Goal: Task Accomplishment & Management: Use online tool/utility

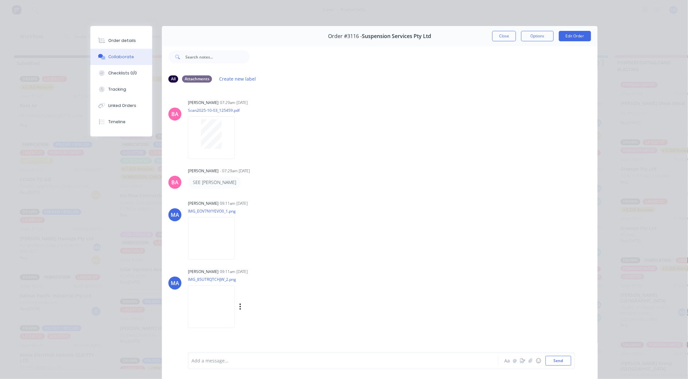
scroll to position [35, 0]
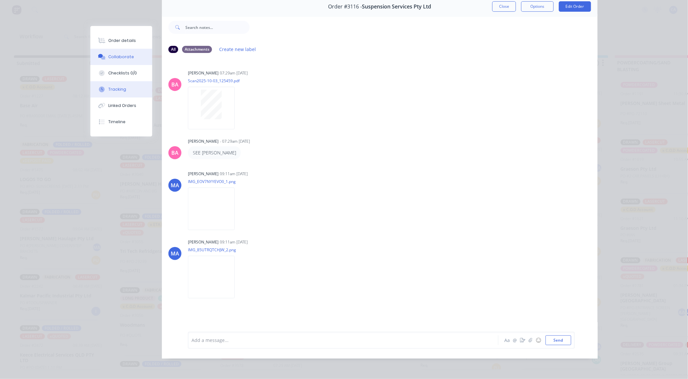
click at [119, 88] on div "Tracking" at bounding box center [118, 89] width 18 height 6
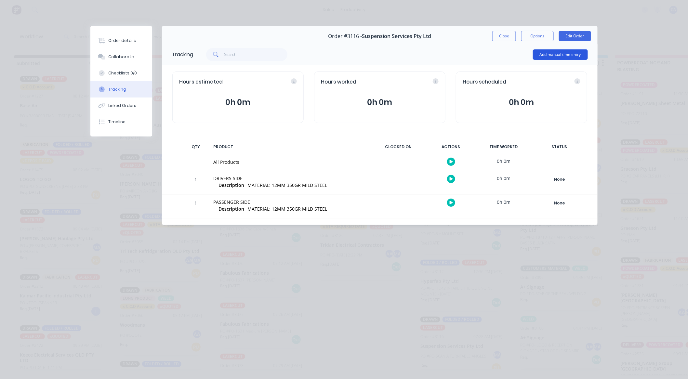
click at [553, 55] on button "Add manual time entry" at bounding box center [560, 54] width 55 height 10
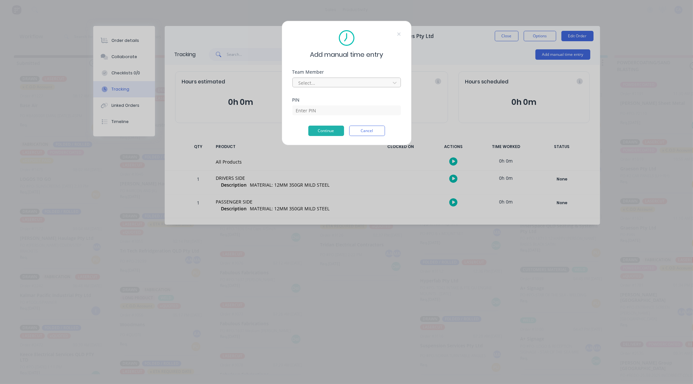
click at [352, 81] on div at bounding box center [342, 83] width 89 height 8
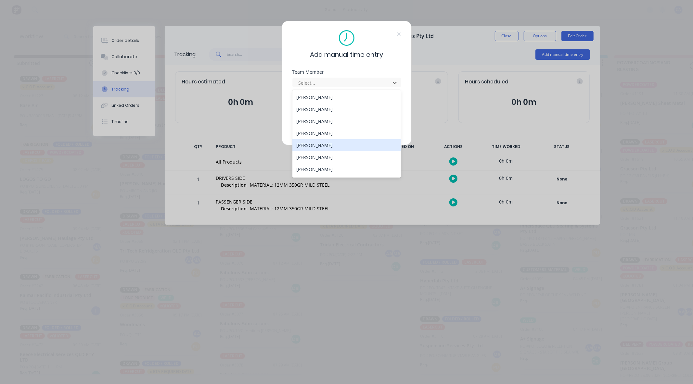
click at [313, 139] on div "[PERSON_NAME]" at bounding box center [346, 145] width 109 height 12
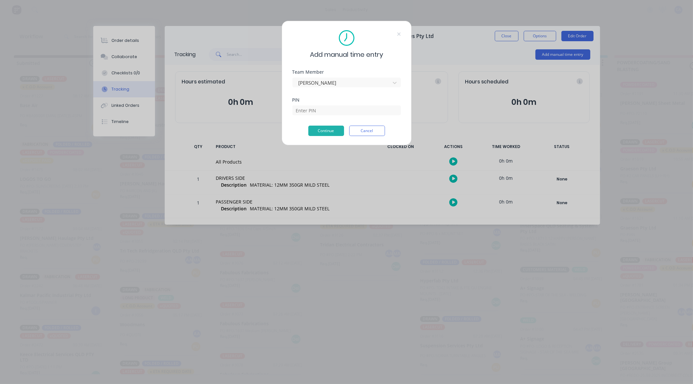
click at [335, 88] on div "Team Member [PERSON_NAME]" at bounding box center [346, 84] width 109 height 28
click at [337, 84] on div at bounding box center [342, 83] width 89 height 8
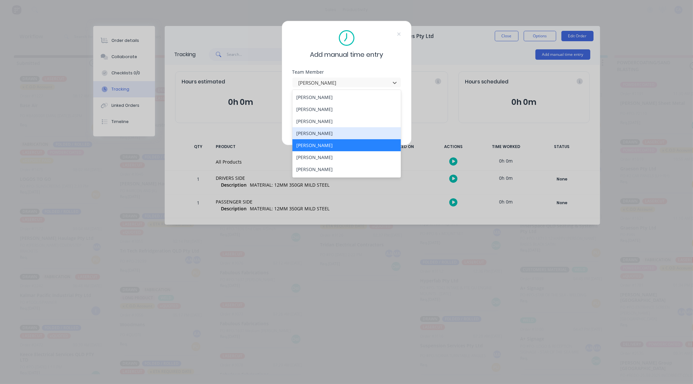
click at [320, 133] on div "[PERSON_NAME]" at bounding box center [346, 133] width 109 height 12
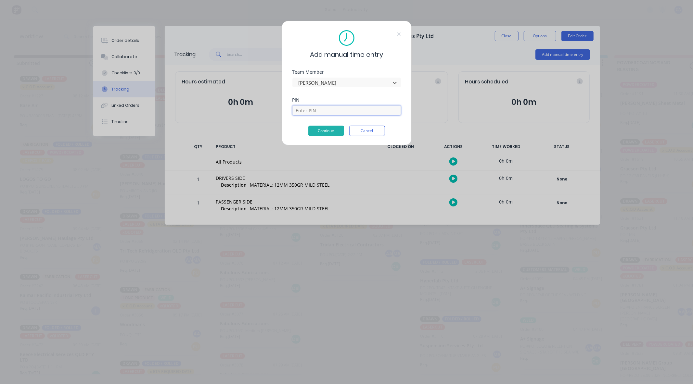
click at [324, 110] on input at bounding box center [346, 111] width 109 height 10
type input "0000"
click at [332, 132] on button "Continue" at bounding box center [326, 131] width 36 height 10
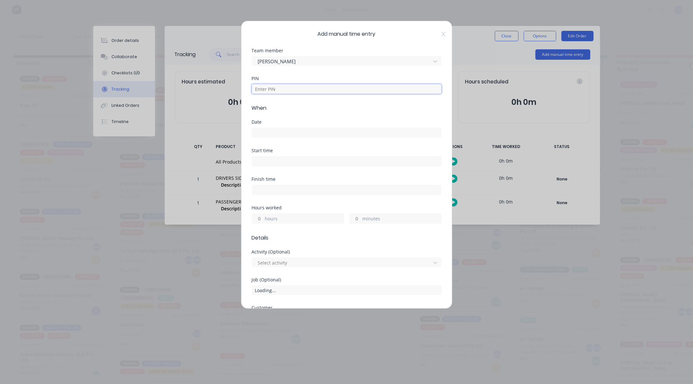
click at [310, 92] on input at bounding box center [347, 89] width 190 height 10
type input "0000"
click at [300, 131] on input at bounding box center [346, 133] width 189 height 10
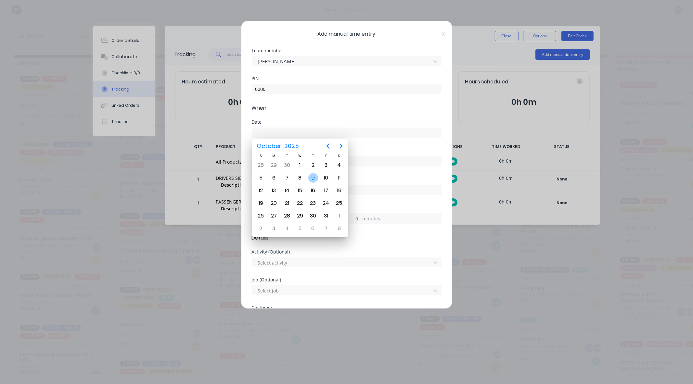
click at [308, 173] on div "9" at bounding box center [312, 178] width 13 height 12
type input "[DATE]"
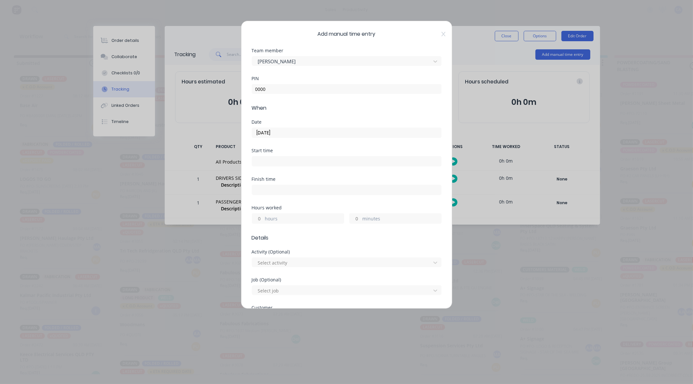
click at [350, 219] on input "minutes" at bounding box center [355, 219] width 11 height 10
type input "30"
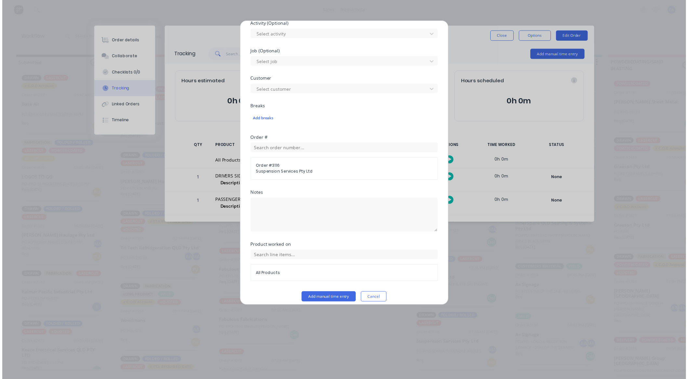
scroll to position [235, 0]
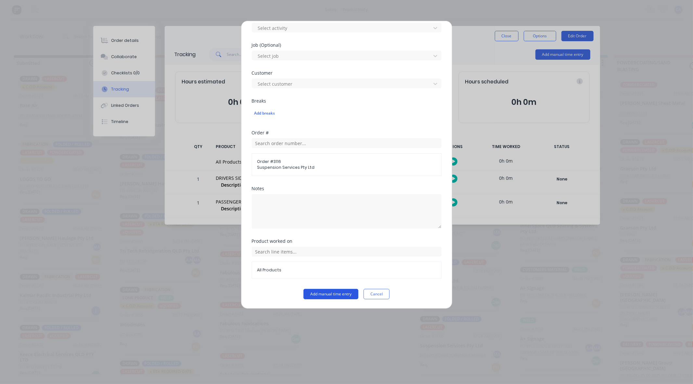
click at [348, 295] on button "Add manual time entry" at bounding box center [331, 294] width 55 height 10
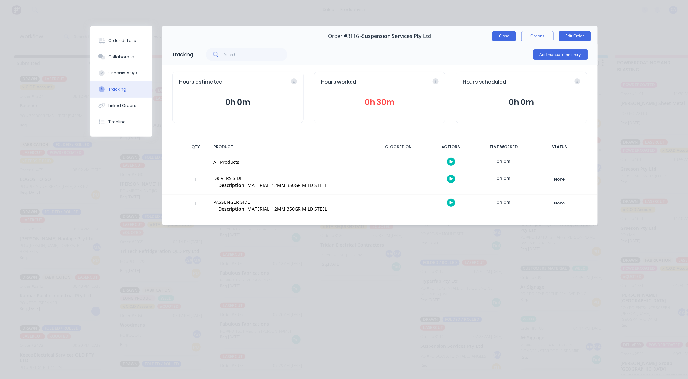
click at [501, 38] on button "Close" at bounding box center [504, 36] width 24 height 10
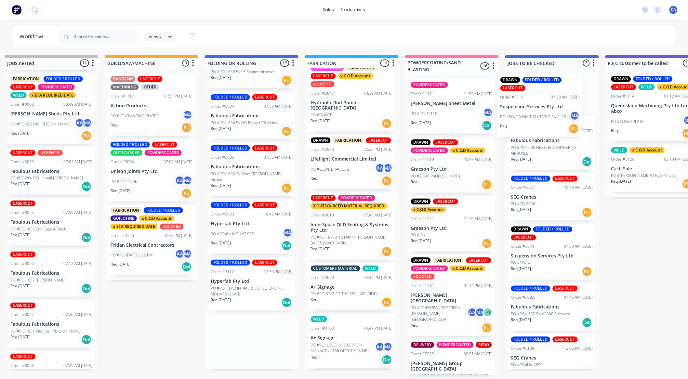
scroll to position [0, 215]
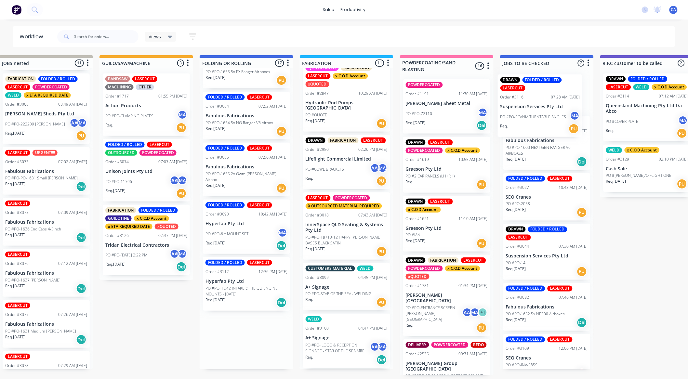
drag, startPoint x: 461, startPoint y: 349, endPoint x: 542, endPoint y: 113, distance: 249.6
click at [542, 113] on div "Submitted 21 Sort By Created date Required date Order number Customer name Most…" at bounding box center [651, 215] width 1743 height 320
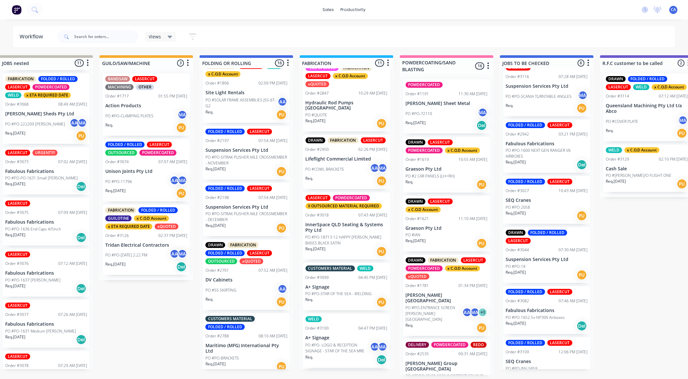
scroll to position [0, 0]
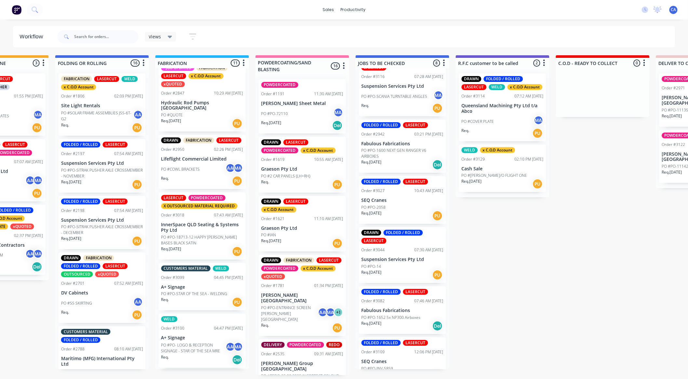
drag, startPoint x: 181, startPoint y: 134, endPoint x: 223, endPoint y: 144, distance: 43.6
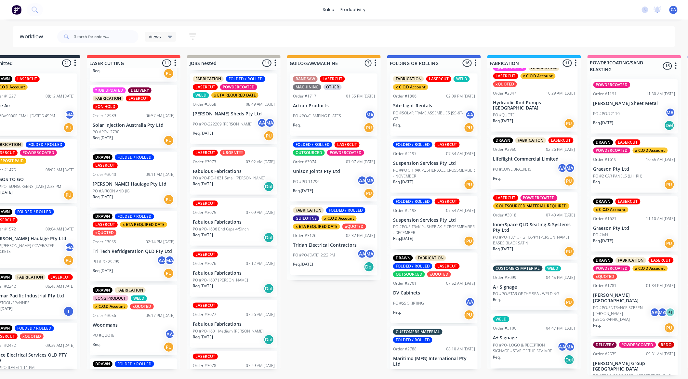
drag, startPoint x: 176, startPoint y: 140, endPoint x: 40, endPoint y: 135, distance: 135.6
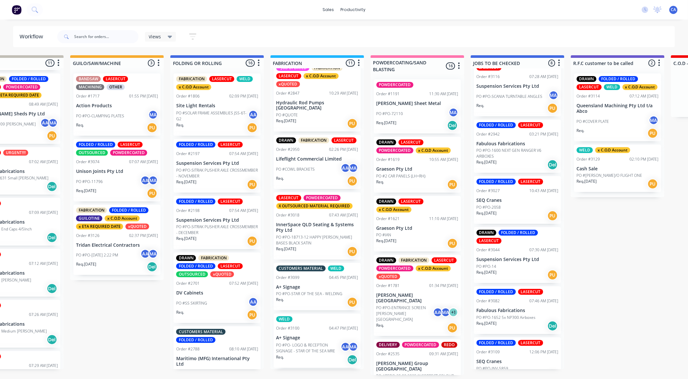
drag, startPoint x: 223, startPoint y: 137, endPoint x: 369, endPoint y: 164, distance: 148.3
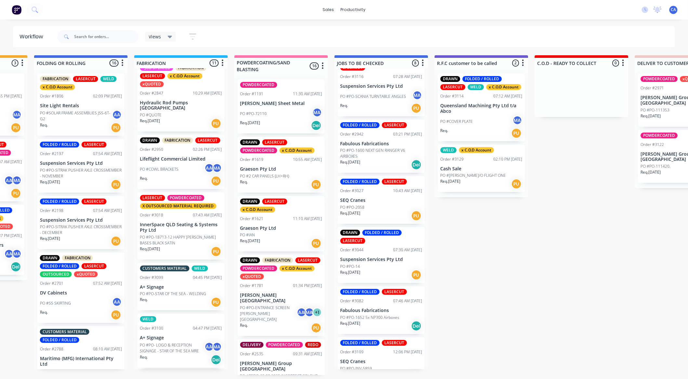
drag, startPoint x: 372, startPoint y: 180, endPoint x: 306, endPoint y: 180, distance: 65.6
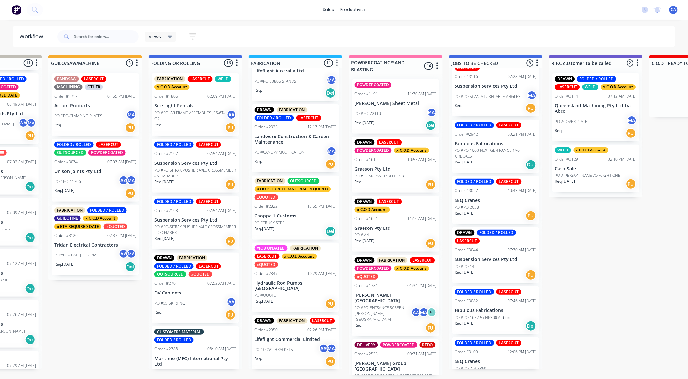
scroll to position [189, 0]
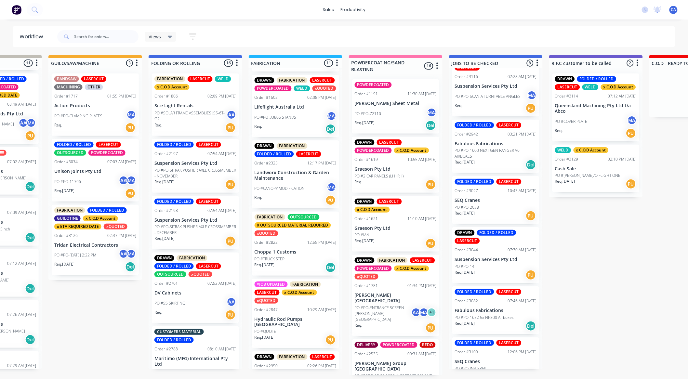
click at [285, 255] on p "Choppa 1 Customs" at bounding box center [295, 252] width 82 height 6
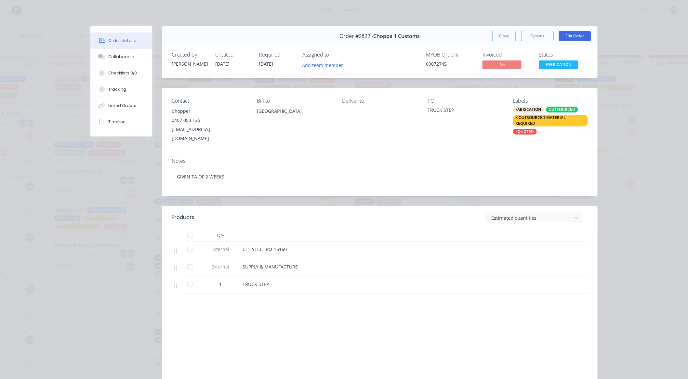
scroll to position [0, 266]
click at [137, 61] on button "Collaborate" at bounding box center [121, 57] width 62 height 16
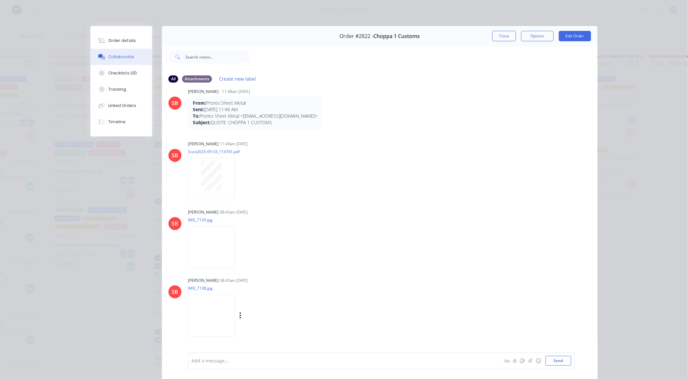
scroll to position [20, 0]
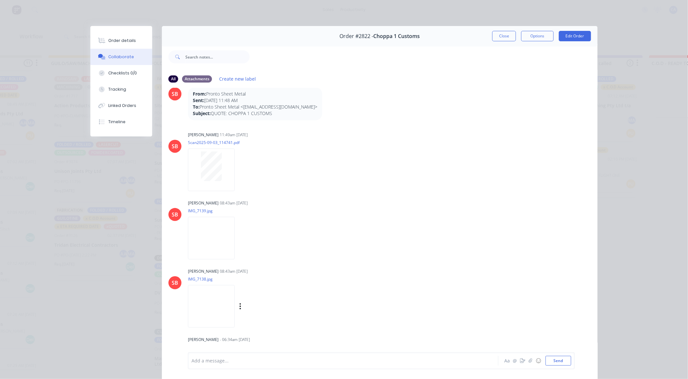
click at [210, 319] on img at bounding box center [211, 306] width 47 height 43
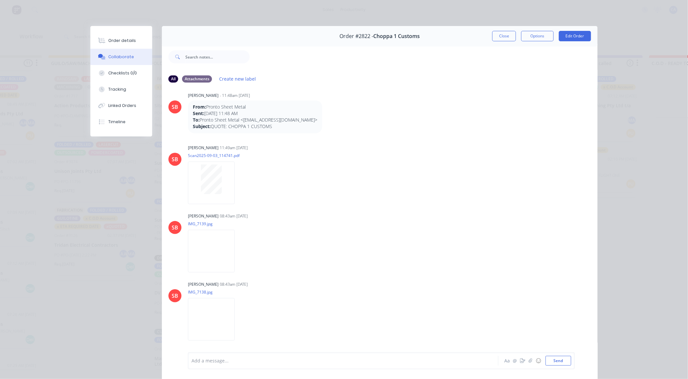
scroll to position [0, 0]
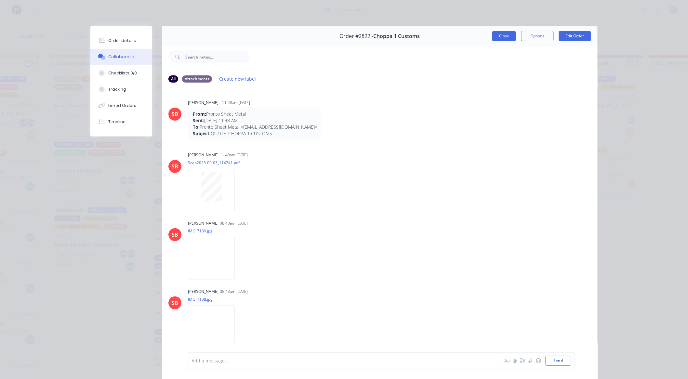
click at [493, 34] on button "Close" at bounding box center [504, 36] width 24 height 10
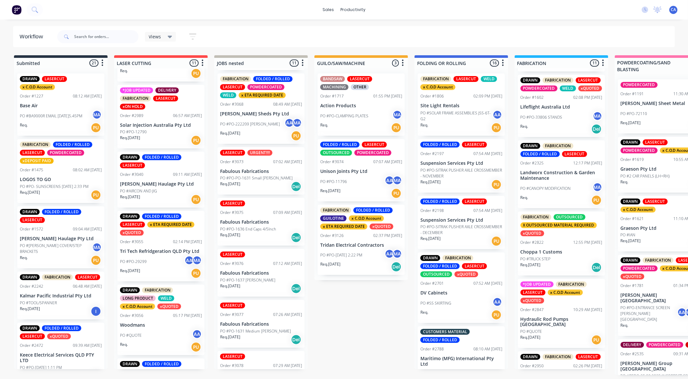
drag, startPoint x: 150, startPoint y: 200, endPoint x: 105, endPoint y: 186, distance: 47.0
click at [98, 39] on input "text" at bounding box center [106, 36] width 64 height 13
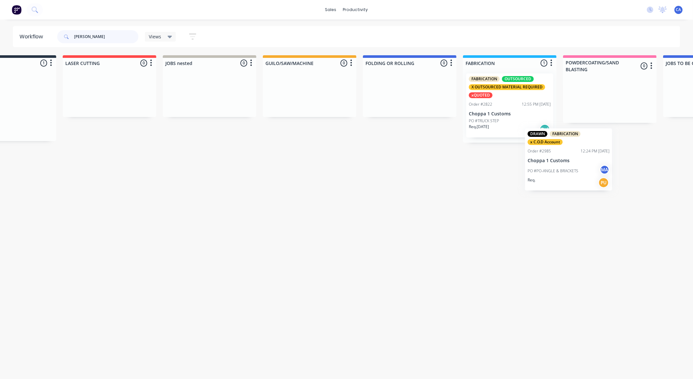
scroll to position [0, 52]
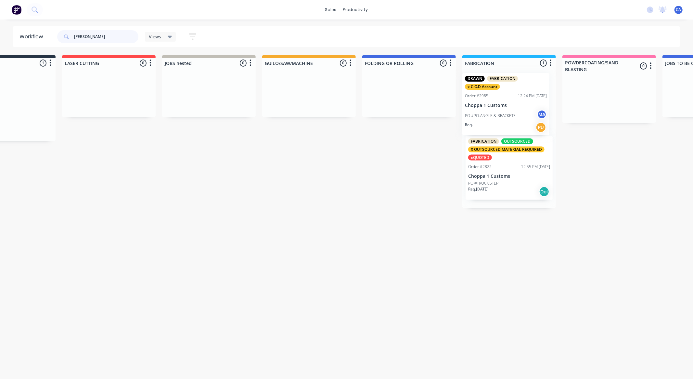
drag, startPoint x: 62, startPoint y: 116, endPoint x: 514, endPoint y: 114, distance: 451.4
type input "[PERSON_NAME]"
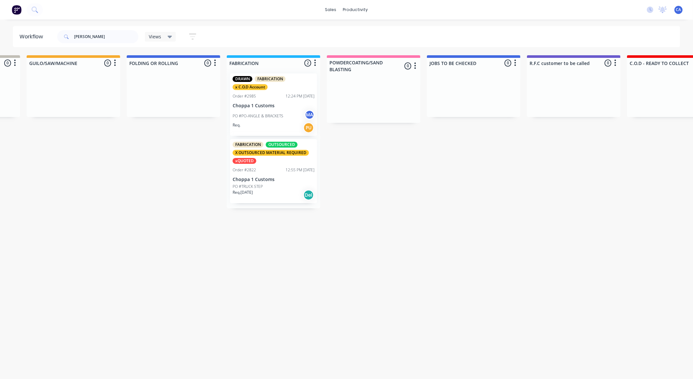
drag, startPoint x: 487, startPoint y: 130, endPoint x: 551, endPoint y: 139, distance: 64.3
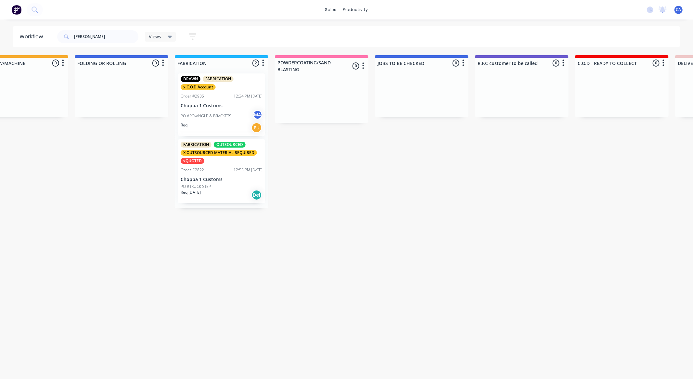
drag, startPoint x: 425, startPoint y: 140, endPoint x: 383, endPoint y: 125, distance: 44.0
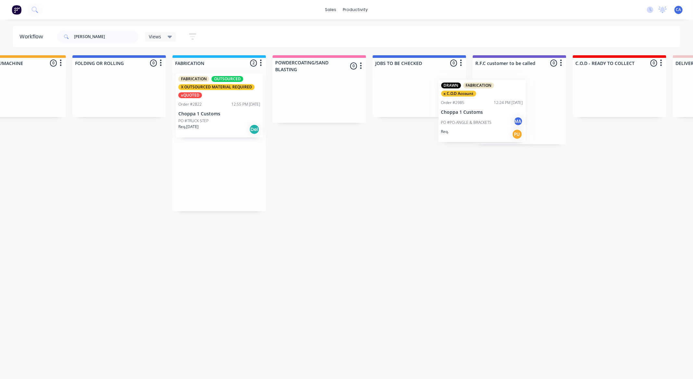
drag, startPoint x: 254, startPoint y: 99, endPoint x: 510, endPoint y: 86, distance: 256.4
click at [510, 86] on div "Submitted 0 Sort By Created date Required date Order number Customer name Most …" at bounding box center [524, 133] width 1743 height 156
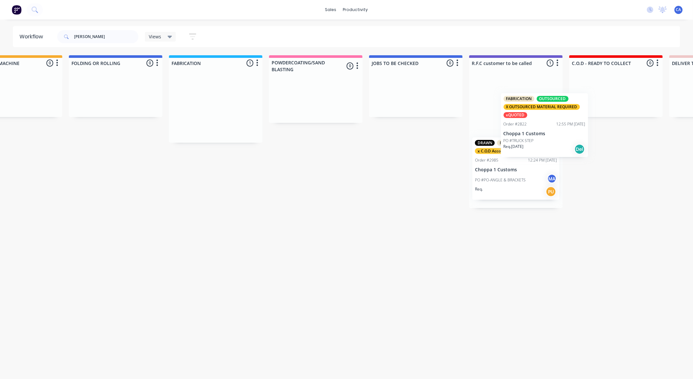
drag, startPoint x: 257, startPoint y: 102, endPoint x: 556, endPoint y: 127, distance: 300.7
click at [577, 121] on div "Submitted 0 Sort By Created date Required date Order number Customer name Most …" at bounding box center [521, 131] width 1743 height 153
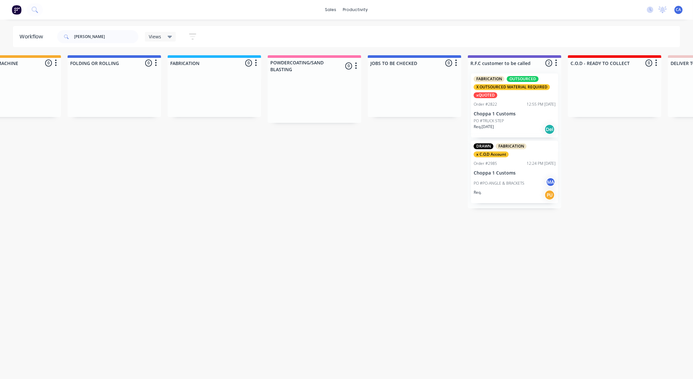
click at [346, 241] on html "sales productivity sales Sales Orders Customers Price Level Manager productivit…" at bounding box center [-1, 170] width 693 height 340
click at [42, 34] on header "Workflow [PERSON_NAME] Views Save new view None (Default) edit Show/Hide status…" at bounding box center [346, 36] width 667 height 21
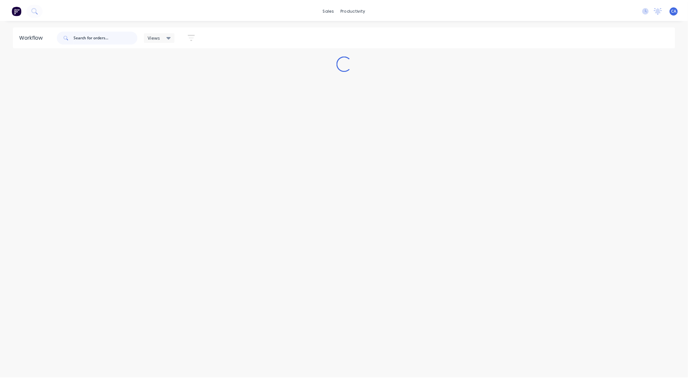
scroll to position [0, 0]
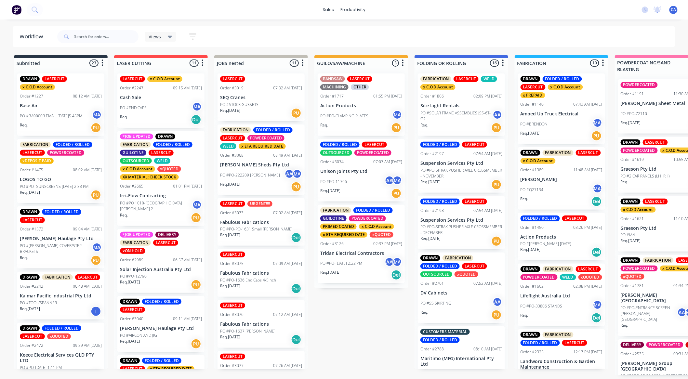
drag, startPoint x: 328, startPoint y: 238, endPoint x: 259, endPoint y: 213, distance: 73.2
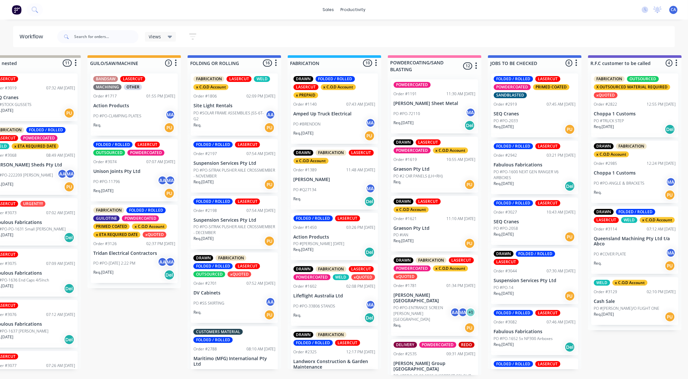
drag, startPoint x: 308, startPoint y: 192, endPoint x: 346, endPoint y: 197, distance: 38.3
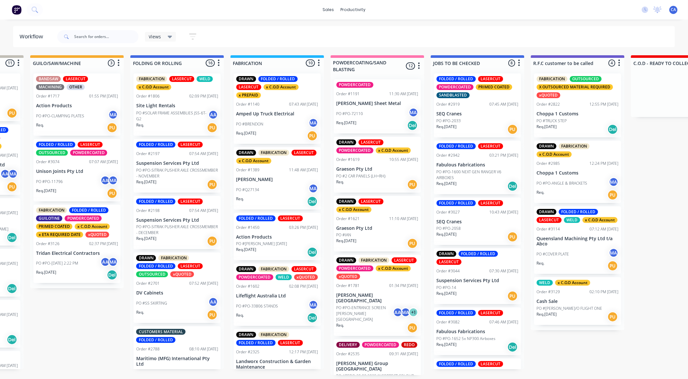
scroll to position [1, 388]
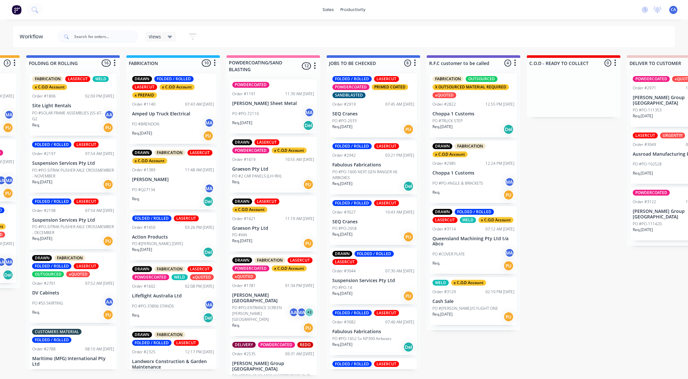
drag, startPoint x: 288, startPoint y: 165, endPoint x: 344, endPoint y: 183, distance: 59.3
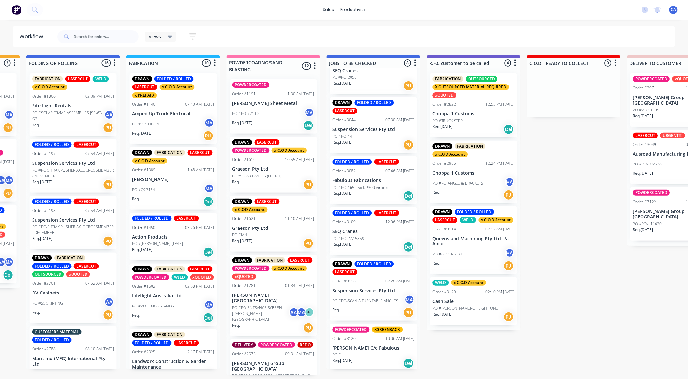
scroll to position [153, 0]
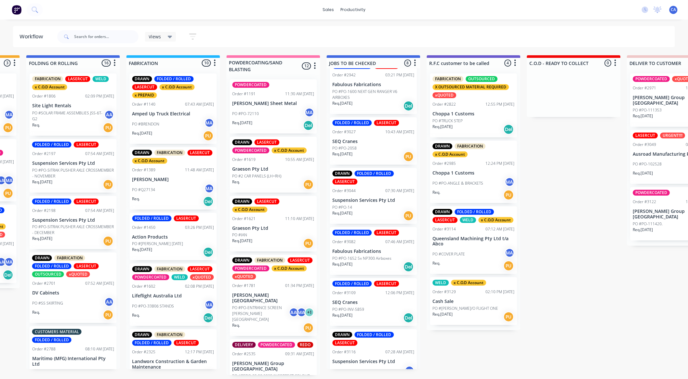
drag, startPoint x: 360, startPoint y: 313, endPoint x: 353, endPoint y: 309, distance: 7.9
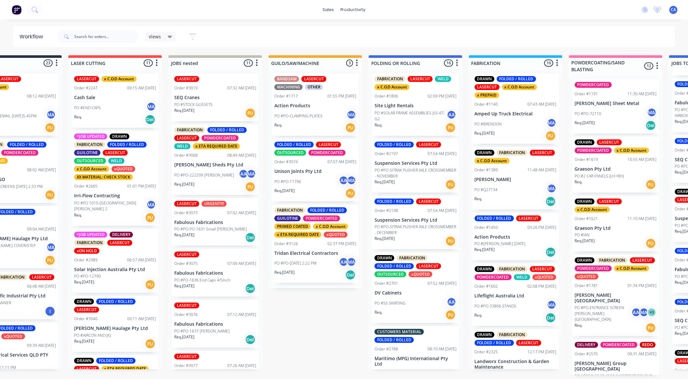
scroll to position [0, 73]
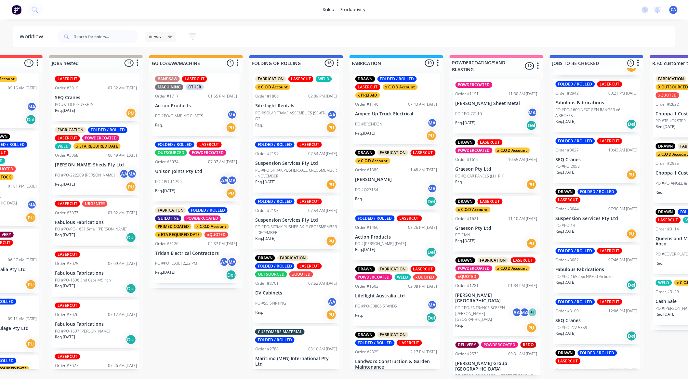
drag, startPoint x: 355, startPoint y: 220, endPoint x: 401, endPoint y: 231, distance: 47.4
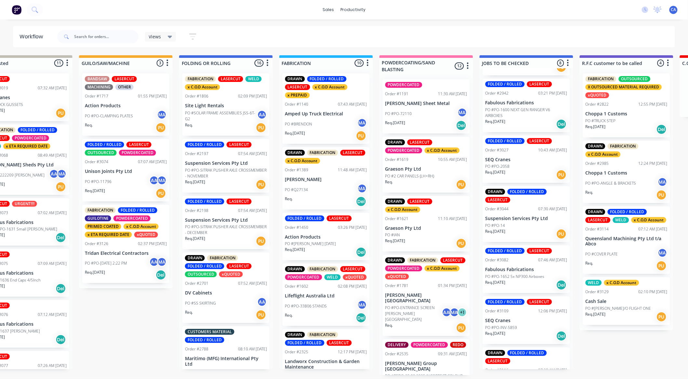
drag, startPoint x: 411, startPoint y: 236, endPoint x: 427, endPoint y: 242, distance: 16.5
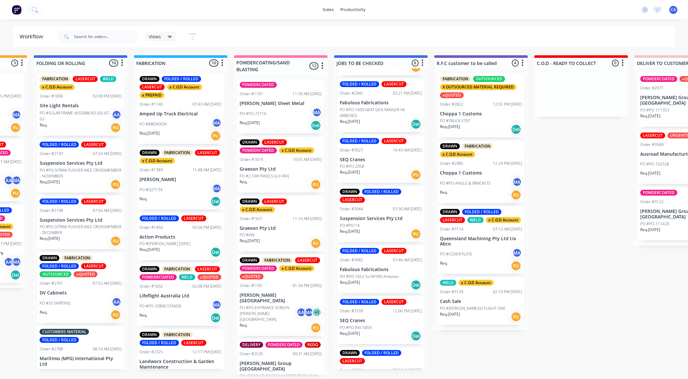
drag, startPoint x: 338, startPoint y: 215, endPoint x: 387, endPoint y: 228, distance: 50.4
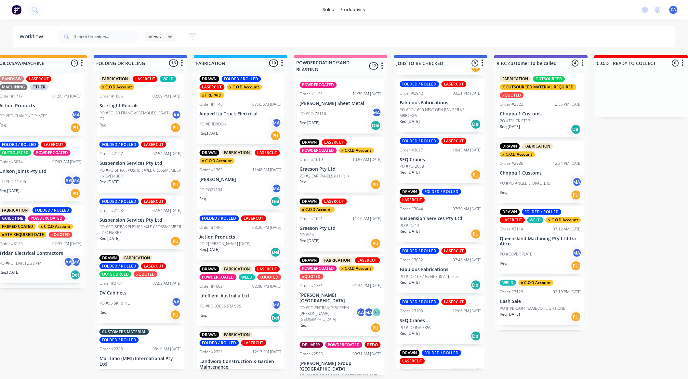
scroll to position [1, 246]
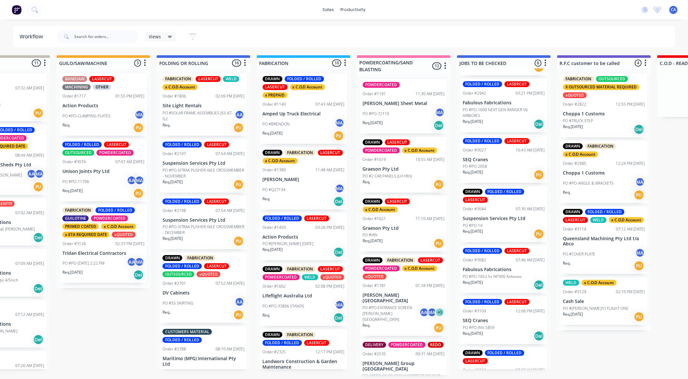
drag, startPoint x: 326, startPoint y: 213, endPoint x: 294, endPoint y: 213, distance: 31.8
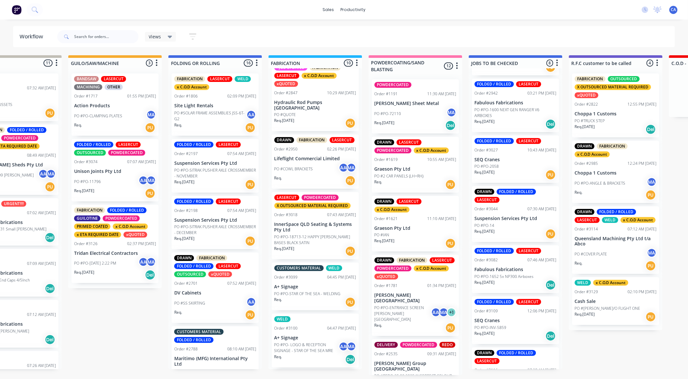
click at [319, 244] on p "PO #PO-18713-12 HAPPY [PERSON_NAME] BASES BLACK SATIN" at bounding box center [315, 240] width 82 height 12
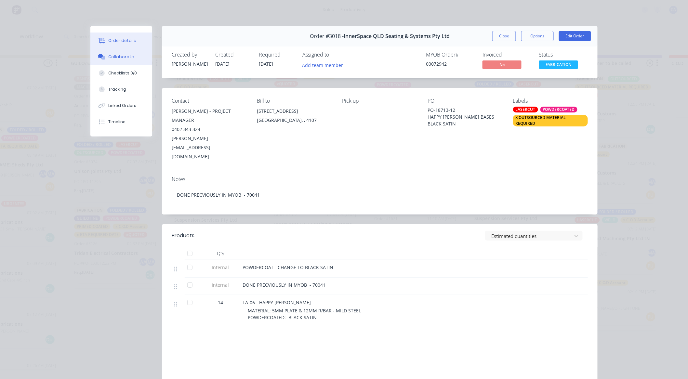
click at [134, 62] on button "Collaborate" at bounding box center [121, 57] width 62 height 16
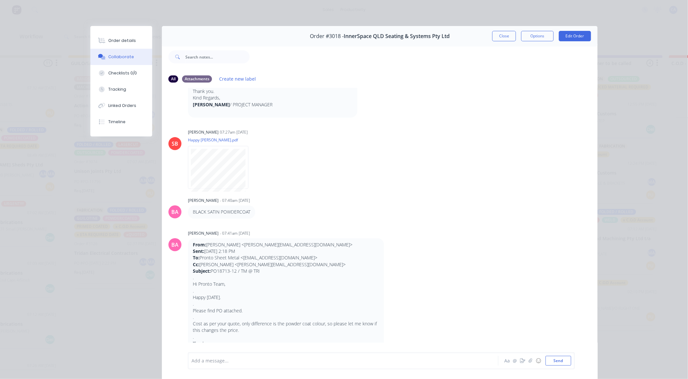
scroll to position [144, 0]
